Goal: Task Accomplishment & Management: Use online tool/utility

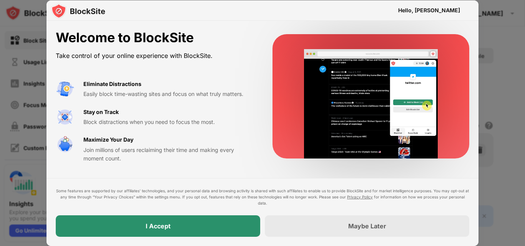
click at [124, 226] on div "I Accept" at bounding box center [158, 227] width 205 height 22
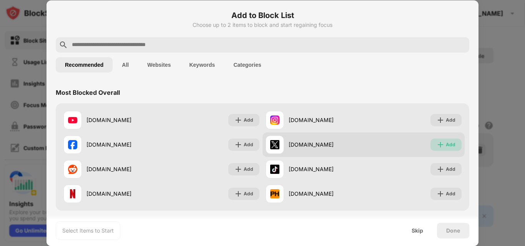
click at [450, 143] on div "Add" at bounding box center [446, 145] width 31 height 12
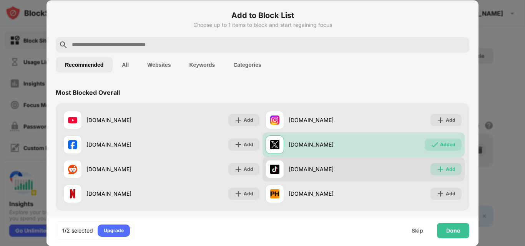
click at [446, 165] on div "Add" at bounding box center [446, 169] width 31 height 12
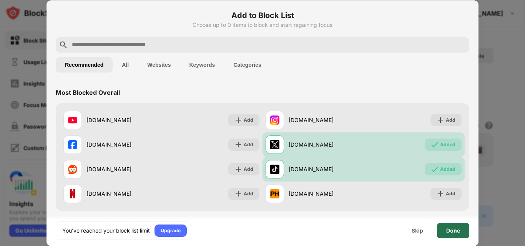
click at [448, 228] on div "Done" at bounding box center [453, 231] width 14 height 6
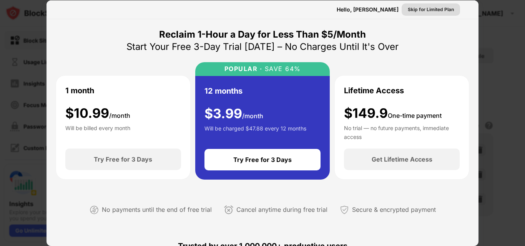
click at [436, 10] on div "Skip for Limited Plan" at bounding box center [431, 10] width 46 height 8
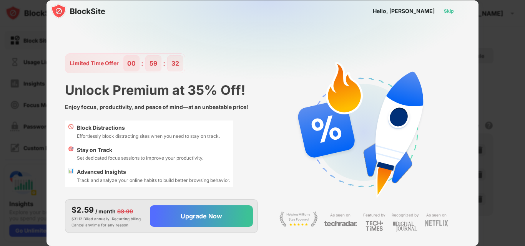
click at [443, 11] on div "Skip" at bounding box center [449, 11] width 22 height 12
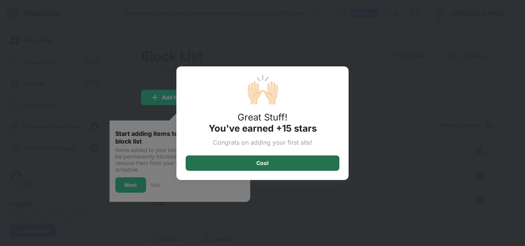
click at [260, 163] on div "Cool" at bounding box center [262, 163] width 12 height 6
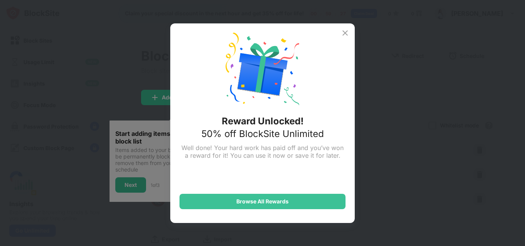
click at [345, 32] on img at bounding box center [345, 32] width 9 height 9
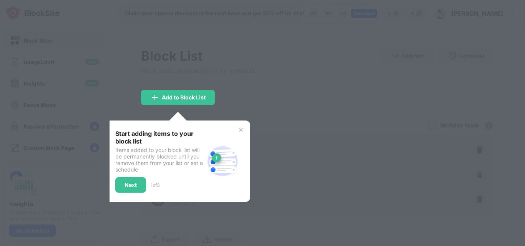
click at [241, 128] on img at bounding box center [241, 130] width 6 height 6
